Goal: Information Seeking & Learning: Learn about a topic

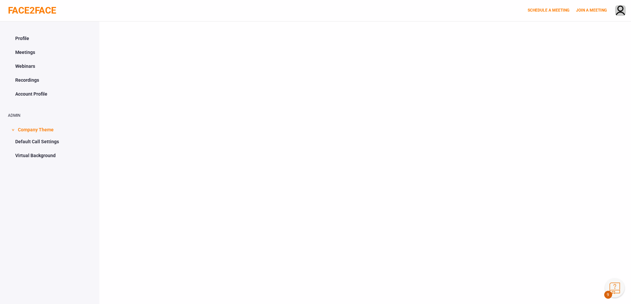
click at [616, 290] on button "Knowledge Center Bot, also known as KC Bot is an onboarding assistant that allo…" at bounding box center [614, 287] width 19 height 19
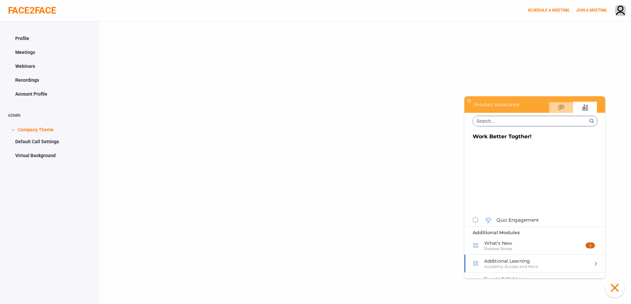
scroll to position [277, 0]
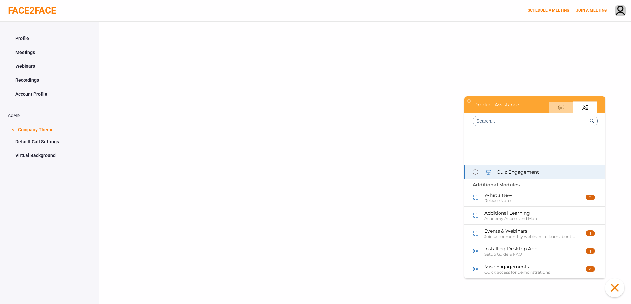
click at [513, 171] on span "Quiz Engagement" at bounding box center [517, 172] width 42 height 6
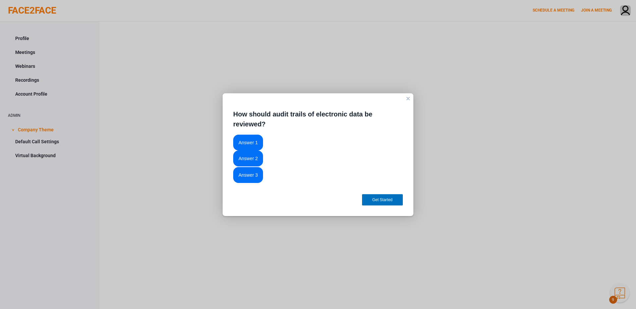
click at [251, 142] on button "Answer 1" at bounding box center [248, 143] width 30 height 16
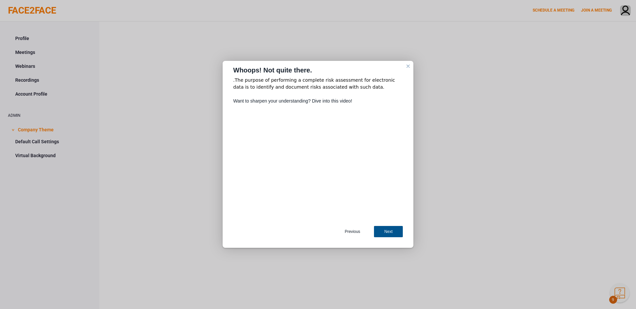
click at [388, 234] on div "Next" at bounding box center [388, 231] width 29 height 11
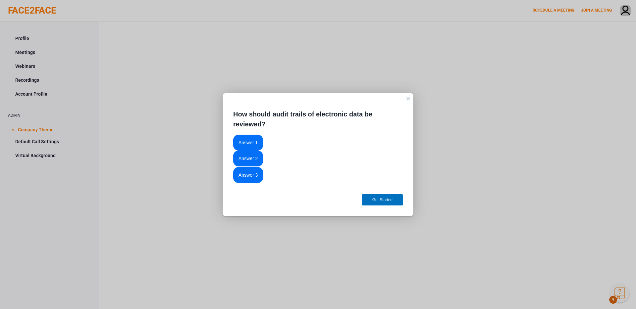
click at [253, 162] on button "Answer 2" at bounding box center [248, 159] width 30 height 16
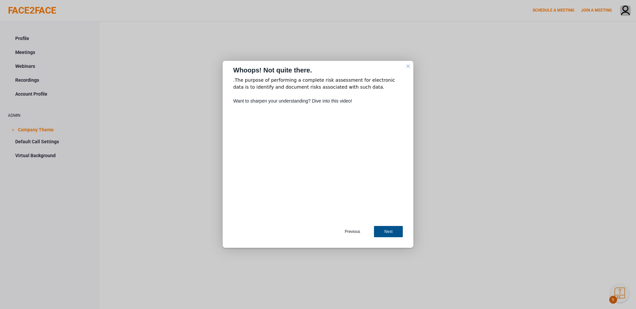
click at [395, 235] on div "Next" at bounding box center [388, 231] width 29 height 11
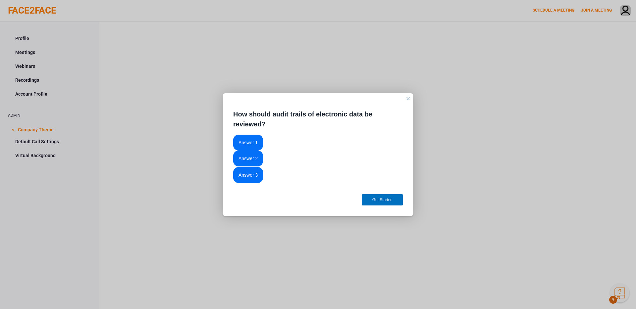
click at [248, 172] on button "Answer 3" at bounding box center [248, 175] width 30 height 16
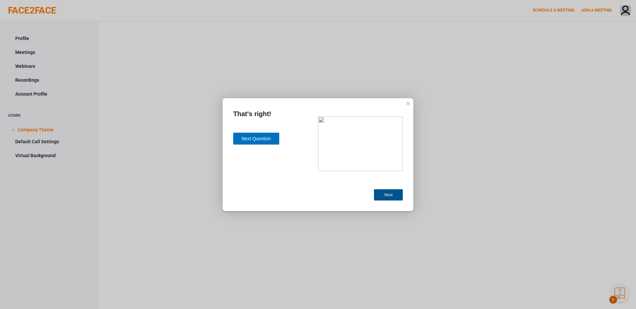
click at [385, 196] on div "Next" at bounding box center [388, 194] width 29 height 11
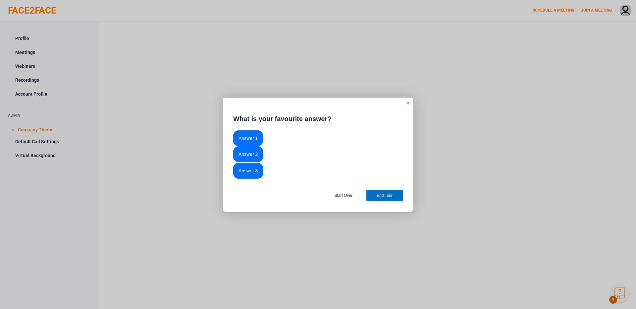
click at [405, 101] on div "close" at bounding box center [407, 102] width 5 height 5
